Goal: Information Seeking & Learning: Learn about a topic

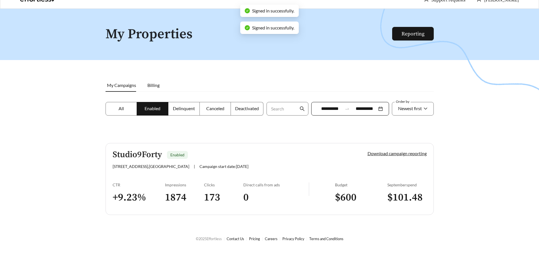
scroll to position [18, 0]
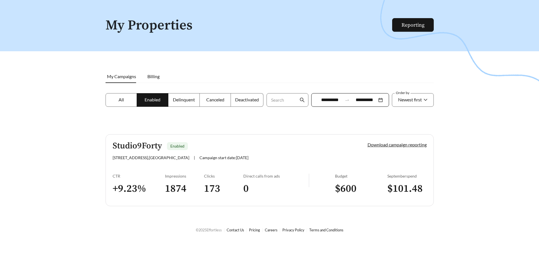
click at [115, 98] on label "All" at bounding box center [122, 100] width 32 height 14
click at [148, 98] on span "Enabled" at bounding box center [153, 99] width 16 height 5
click at [168, 100] on label "Delinquent" at bounding box center [183, 100] width 31 height 14
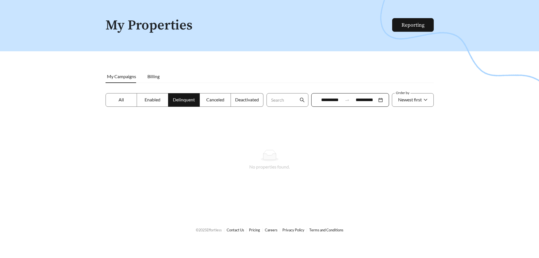
click at [153, 102] on span "Enabled" at bounding box center [153, 99] width 16 height 5
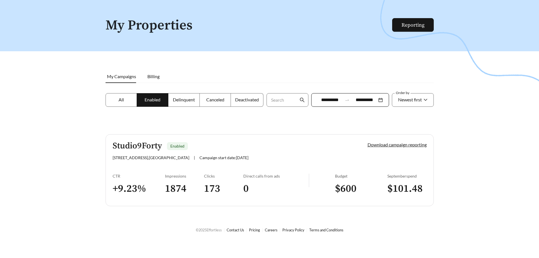
click at [335, 99] on input "**********" at bounding box center [330, 100] width 25 height 7
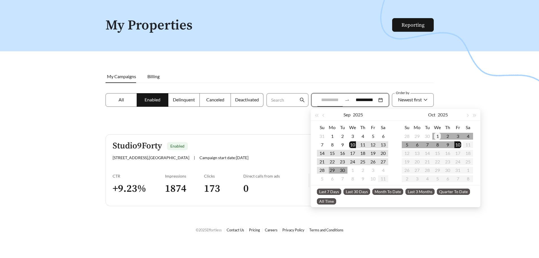
type input "**********"
click at [439, 134] on div "1" at bounding box center [437, 136] width 7 height 7
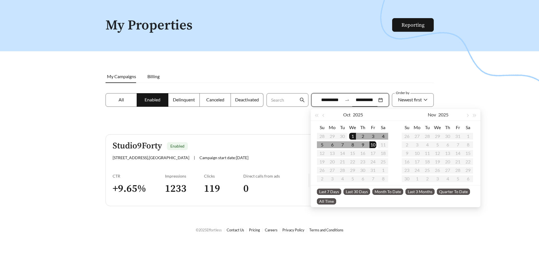
click at [439, 135] on table "Su Mo Tu We Th Fr Sa 26 27 28 29 30 31 1 2 3 4 5 6 7 8 9 10 11 12 13 14 15 16 1…" at bounding box center [437, 153] width 71 height 60
type input "**********"
click at [274, 215] on div at bounding box center [269, 129] width 539 height 258
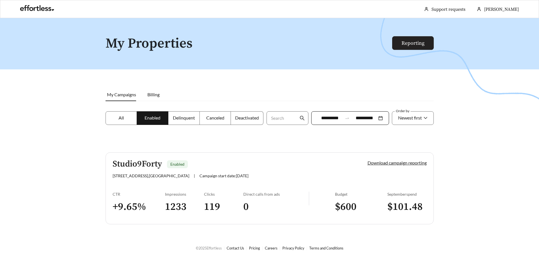
click at [420, 40] on link "Reporting" at bounding box center [413, 43] width 23 height 7
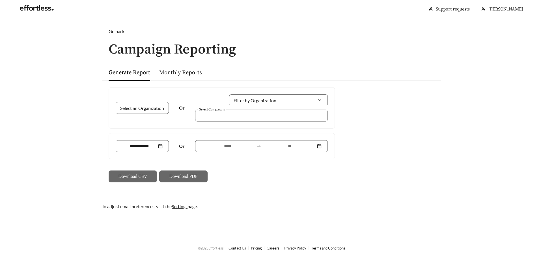
click at [117, 35] on div "Go back" at bounding box center [272, 35] width 340 height 14
click at [117, 33] on span "Go back" at bounding box center [117, 31] width 16 height 5
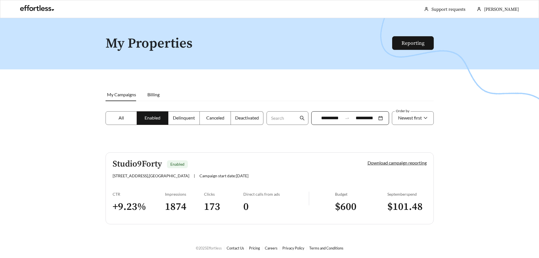
click at [137, 118] on label "Enabled" at bounding box center [152, 118] width 31 height 14
click at [104, 126] on div "All Enabled Delinquent Canceled Deactivated" at bounding box center [184, 121] width 161 height 20
click at [123, 123] on label "All" at bounding box center [122, 118] width 32 height 14
click at [158, 154] on link "Studio9Forty Enabled [STREET_ADDRESS] | Campaign start date: [DATE] Download ca…" at bounding box center [270, 188] width 328 height 72
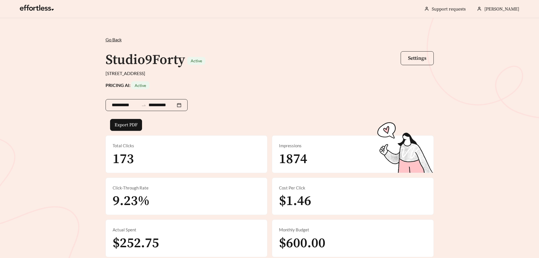
click at [121, 106] on input "**********" at bounding box center [125, 105] width 27 height 7
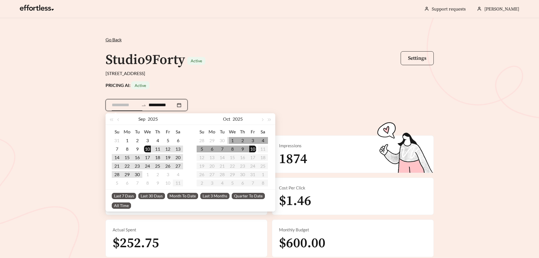
click at [229, 139] on td "1" at bounding box center [232, 140] width 10 height 8
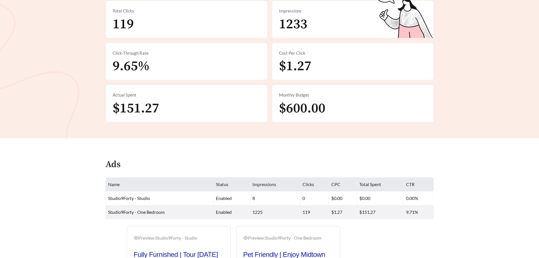
scroll to position [142, 0]
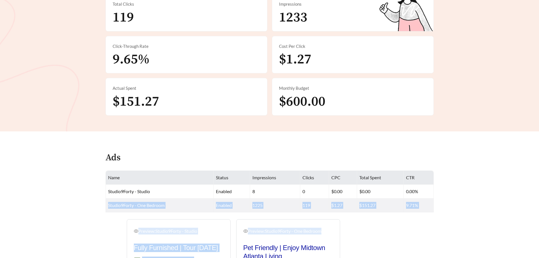
drag, startPoint x: 107, startPoint y: 210, endPoint x: 353, endPoint y: 226, distance: 246.2
click at [398, 216] on main "**********" at bounding box center [269, 92] width 539 height 430
click at [352, 227] on div "Preview: Studio9Forty - Studio Fully Furnished | Tour [DATE] Ad [URL][DOMAIN_NA…" at bounding box center [233, 262] width 258 height 87
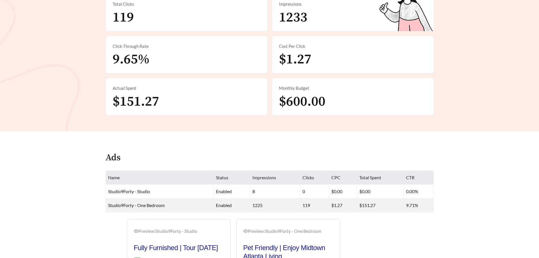
scroll to position [189, 0]
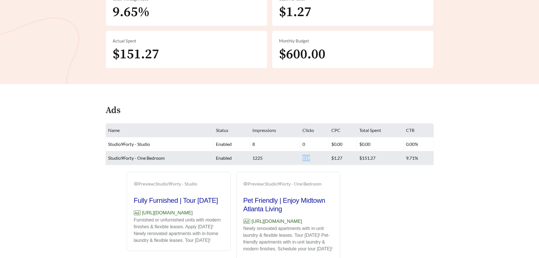
drag, startPoint x: 312, startPoint y: 157, endPoint x: 293, endPoint y: 158, distance: 19.0
click at [293, 158] on tr "Studio9Forty - One Bedroom enabled 1225 119 $1.27 $151.27 9.71%" at bounding box center [270, 158] width 328 height 14
click at [307, 158] on td "119" at bounding box center [314, 158] width 29 height 14
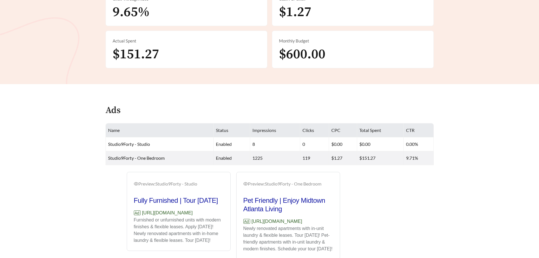
click at [357, 227] on div "Preview: Studio9Forty - Studio Fully Furnished | Tour [DATE] Ad [URL][DOMAIN_NA…" at bounding box center [233, 215] width 258 height 87
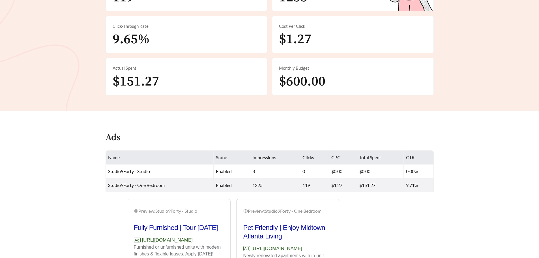
scroll to position [218, 0]
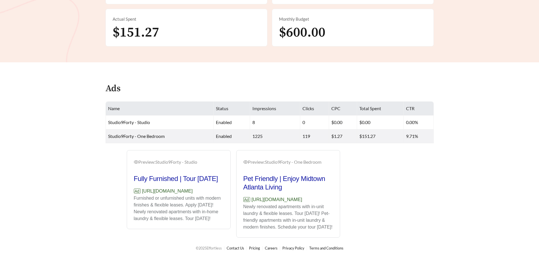
click at [185, 166] on div "Preview: Studio9Forty - Studio Fully Furnished | Tour [DATE] Ad [URL][DOMAIN_NA…" at bounding box center [179, 189] width 90 height 63
click at [185, 174] on h2 "Fully Furnished | Tour [DATE]" at bounding box center [179, 178] width 90 height 8
click at [261, 175] on h2 "Pet Friendly | Enjoy Midtown Atlanta Living" at bounding box center [288, 182] width 90 height 17
click at [136, 158] on div "Preview: Studio9Forty - Studio" at bounding box center [179, 161] width 90 height 7
drag, startPoint x: 319, startPoint y: 158, endPoint x: 265, endPoint y: 159, distance: 53.2
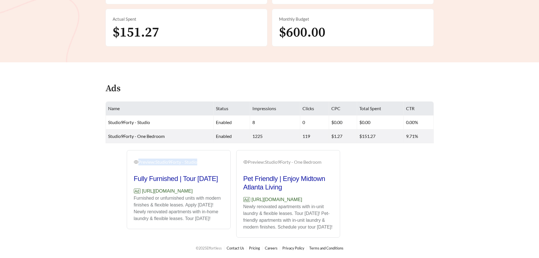
click at [265, 159] on div "Preview: Studio9Forty - One Bedroom" at bounding box center [288, 163] width 90 height 11
click at [271, 174] on h2 "Pet Friendly | Enjoy Midtown Atlanta Living" at bounding box center [288, 182] width 90 height 17
drag, startPoint x: 197, startPoint y: 153, endPoint x: 128, endPoint y: 157, distance: 69.2
click at [128, 157] on div "Preview: Studio9Forty - Studio Fully Furnished | Tour [DATE] Ad [URL][DOMAIN_NA…" at bounding box center [178, 190] width 103 height 77
click at [137, 160] on icon "eye" at bounding box center [136, 162] width 5 height 5
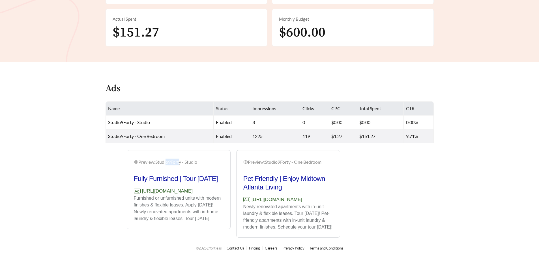
drag, startPoint x: 169, startPoint y: 153, endPoint x: 184, endPoint y: 152, distance: 14.5
click at [183, 158] on div "Preview: Studio9Forty - Studio" at bounding box center [179, 161] width 90 height 7
click at [184, 158] on div "Preview: Studio9Forty - Studio" at bounding box center [179, 161] width 90 height 7
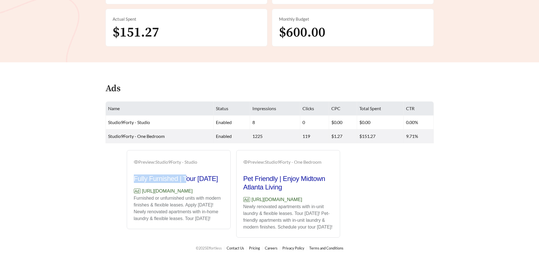
drag, startPoint x: 185, startPoint y: 172, endPoint x: 131, endPoint y: 176, distance: 53.9
click at [131, 176] on div "Preview: Studio9Forty - Studio Fully Furnished | Tour [DATE] Ad [URL][DOMAIN_NA…" at bounding box center [178, 190] width 103 height 77
click at [126, 176] on div "Preview: Studio9Forty - Studio Fully Furnished | Tour [DATE] Ad [URL][DOMAIN_NA…" at bounding box center [179, 189] width 110 height 79
drag, startPoint x: 130, startPoint y: 173, endPoint x: 182, endPoint y: 170, distance: 51.9
click at [182, 170] on div "Preview: Studio9Forty - Studio Fully Furnished | Tour [DATE] Ad [URL][DOMAIN_NA…" at bounding box center [178, 190] width 103 height 77
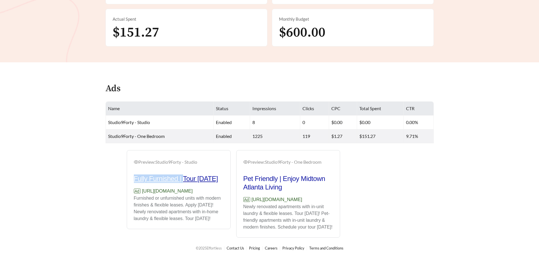
click at [156, 176] on h2 "Fully Furnished | Tour [DATE]" at bounding box center [179, 178] width 90 height 8
drag, startPoint x: 127, startPoint y: 175, endPoint x: 182, endPoint y: 171, distance: 55.3
click at [182, 171] on div "Preview: Studio9Forty - Studio Fully Furnished | Tour [DATE] Ad [URL][DOMAIN_NA…" at bounding box center [179, 189] width 104 height 79
click at [184, 187] on p "Ad [URL][DOMAIN_NAME]" at bounding box center [179, 190] width 90 height 7
drag, startPoint x: 178, startPoint y: 171, endPoint x: 131, endPoint y: 172, distance: 47.3
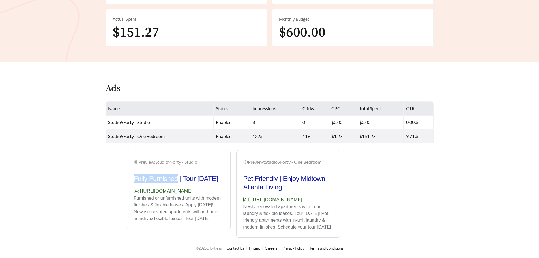
click at [131, 172] on div "Preview: Studio9Forty - Studio Fully Furnished | Tour [DATE] Ad [URL][DOMAIN_NA…" at bounding box center [178, 190] width 103 height 77
click at [106, 176] on div "Preview: Studio9Forty - Studio Fully Furnished | Tour [DATE] Ad [URL][DOMAIN_NA…" at bounding box center [233, 193] width 258 height 87
